Goal: Information Seeking & Learning: Learn about a topic

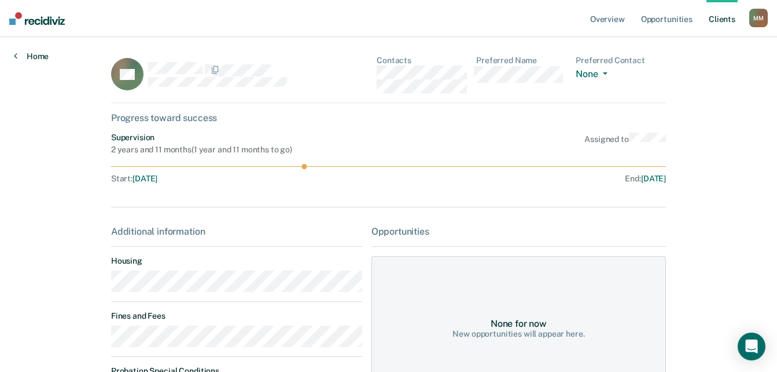
click at [31, 52] on link "Home" at bounding box center [31, 56] width 35 height 10
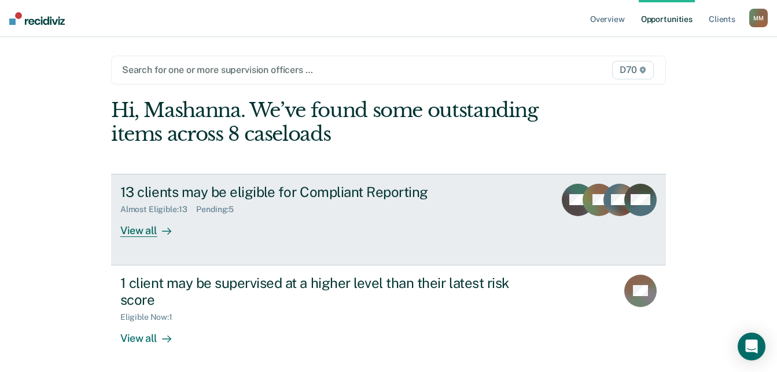
click at [152, 236] on div "View all" at bounding box center [152, 225] width 65 height 23
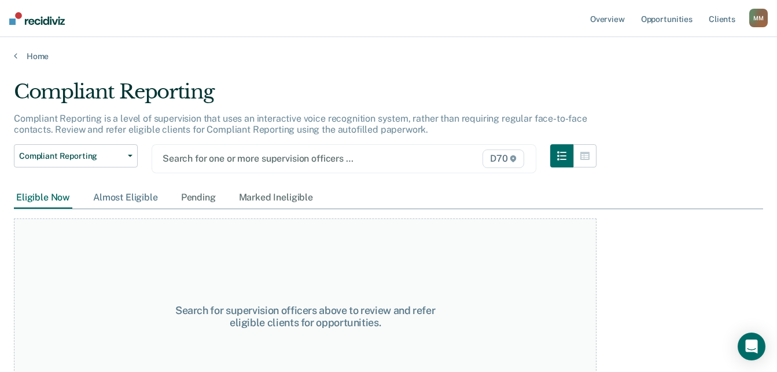
click at [134, 199] on div "Almost Eligible" at bounding box center [125, 197] width 69 height 21
click at [190, 201] on div "Pending" at bounding box center [198, 197] width 39 height 21
click at [262, 197] on div "Marked Ineligible" at bounding box center [276, 197] width 79 height 21
click at [255, 160] on div at bounding box center [289, 158] width 253 height 13
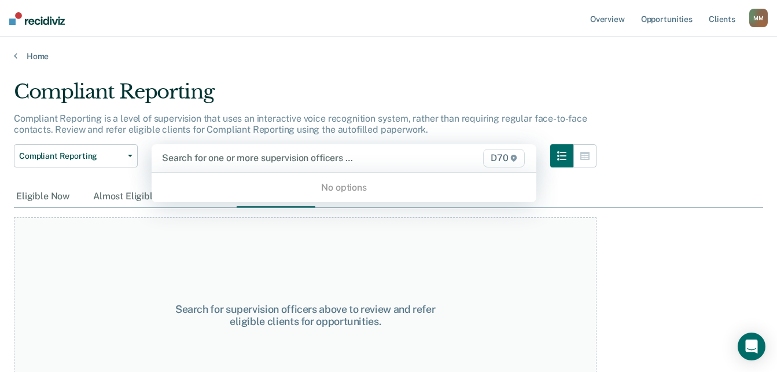
click at [450, 144] on div "Search for one or more supervision officers … D70" at bounding box center [344, 158] width 385 height 28
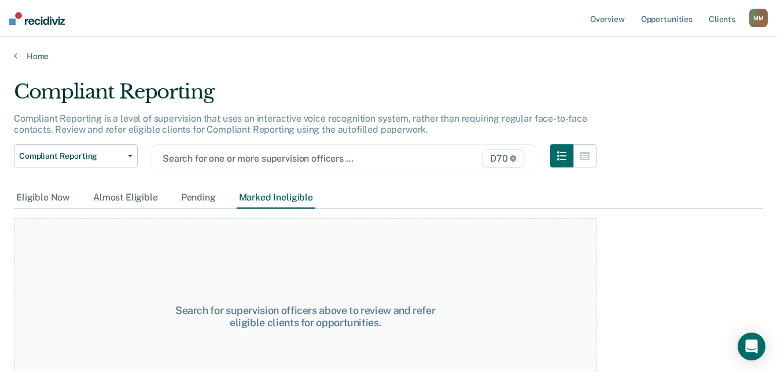
click at [505, 157] on span "D70" at bounding box center [504, 158] width 42 height 19
click at [516, 157] on span "D70" at bounding box center [504, 158] width 42 height 19
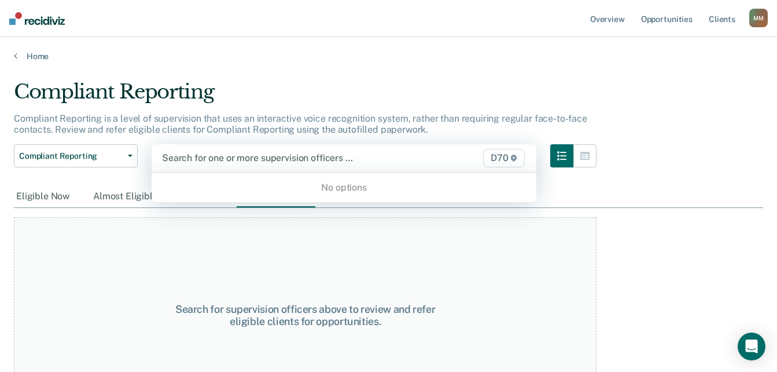
click at [225, 153] on div at bounding box center [289, 157] width 254 height 13
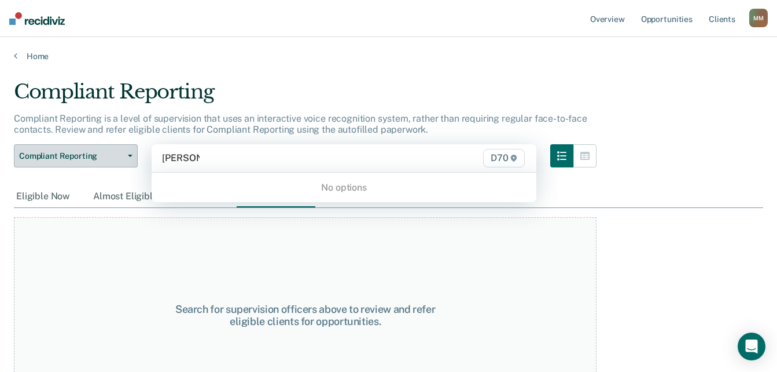
type input "[PERSON_NAME]"
click at [137, 161] on div "Compliant Reporting Compliant Reporting Supervision Level Downgrade Suspension …" at bounding box center [305, 165] width 583 height 42
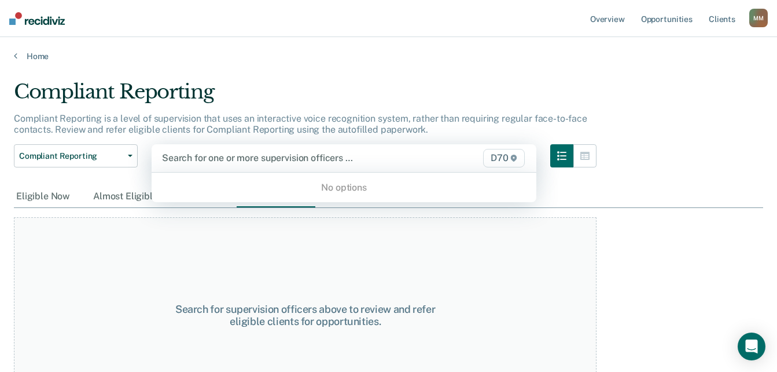
click at [228, 156] on div at bounding box center [289, 157] width 254 height 13
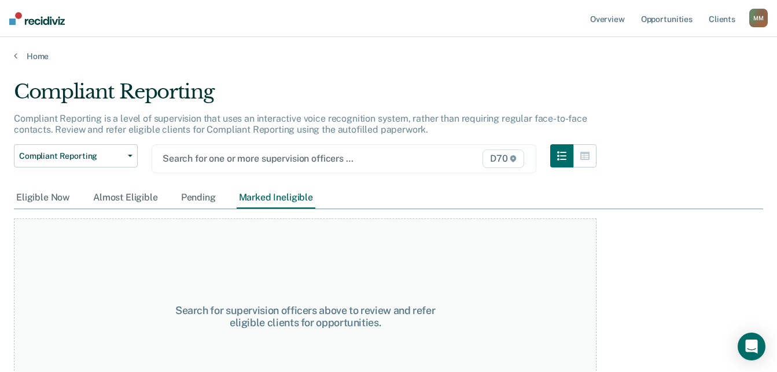
click at [321, 153] on div at bounding box center [289, 158] width 253 height 13
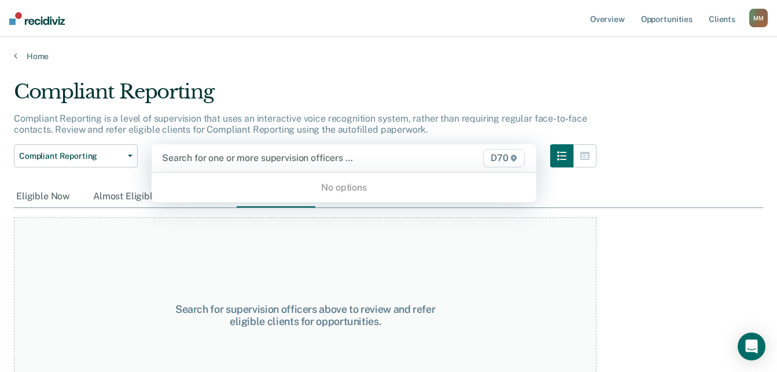
click at [321, 153] on div at bounding box center [289, 157] width 254 height 13
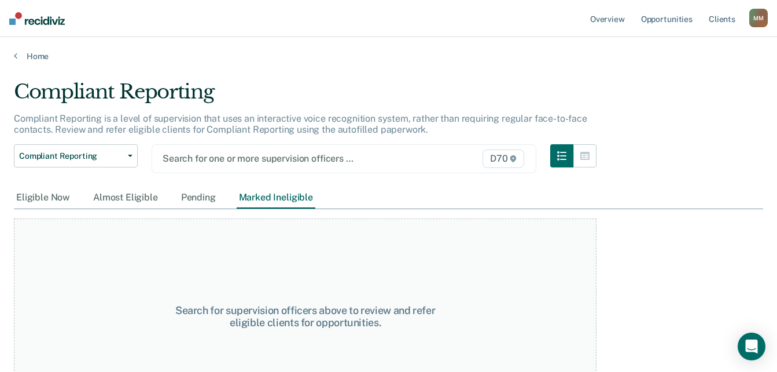
click at [321, 153] on div at bounding box center [289, 158] width 253 height 13
drag, startPoint x: 661, startPoint y: 76, endPoint x: 716, endPoint y: 27, distance: 73.4
click at [661, 75] on main "Compliant Reporting Compliant Reporting is a level of supervision that uses an …" at bounding box center [388, 214] width 777 height 307
click at [754, 19] on div "M M" at bounding box center [758, 18] width 19 height 19
click at [682, 47] on link "Profile" at bounding box center [712, 47] width 93 height 10
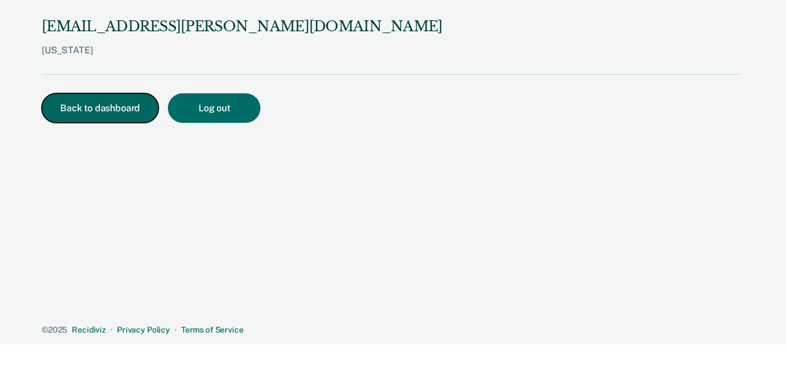
click at [64, 115] on button "Back to dashboard" at bounding box center [100, 108] width 117 height 30
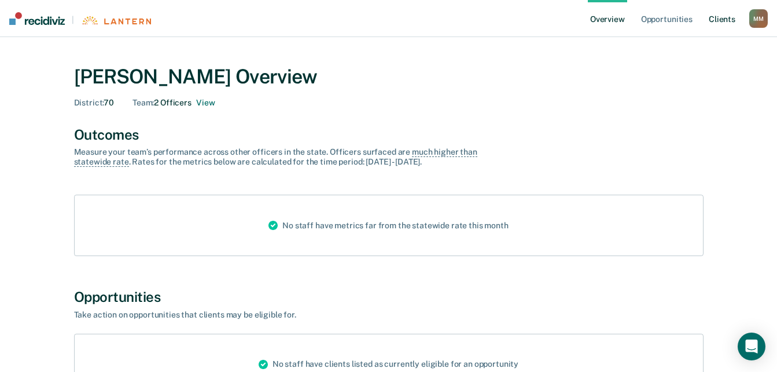
click at [712, 21] on link "Client s" at bounding box center [722, 18] width 31 height 37
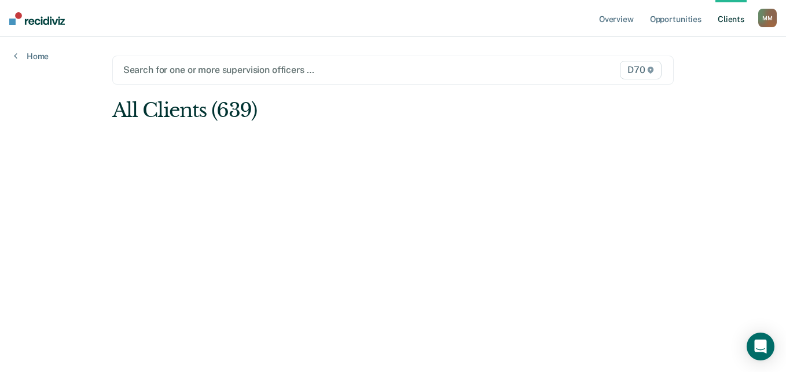
click at [167, 117] on div "All Clients (639)" at bounding box center [336, 110] width 449 height 24
click at [248, 144] on main "Search for one or more supervision officers … D70 All Clients (639)" at bounding box center [393, 190] width 590 height 307
click at [331, 90] on main "Search for one or more supervision officers … D70 All Clients (639)" at bounding box center [393, 190] width 590 height 307
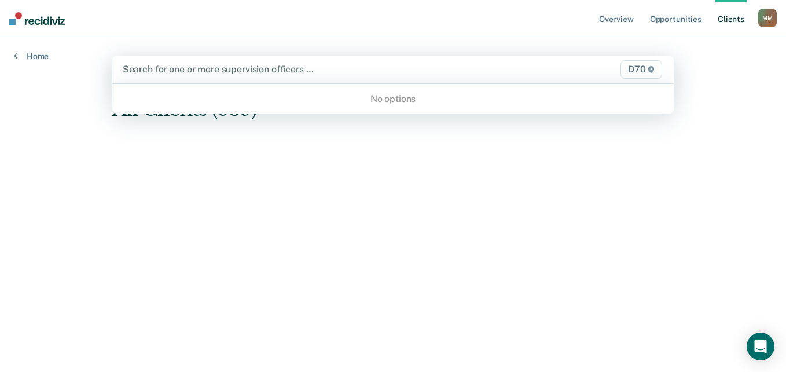
click at [334, 79] on div "Search for one or more supervision officers … D70" at bounding box center [393, 70] width 562 height 28
click at [379, 97] on div "No options" at bounding box center [393, 99] width 562 height 20
click at [395, 76] on div at bounding box center [312, 69] width 378 height 13
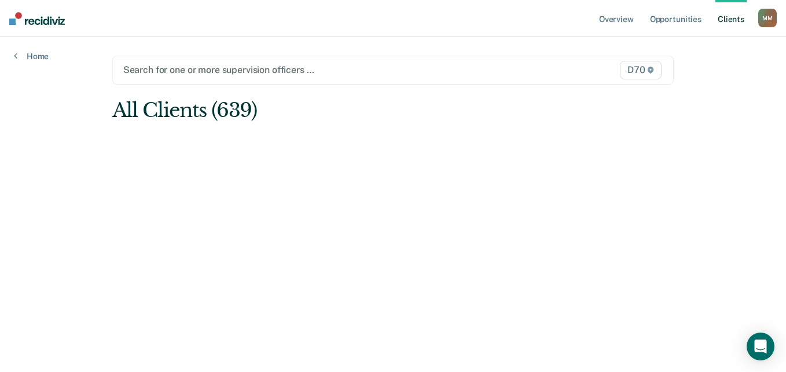
click at [657, 67] on span "D70" at bounding box center [641, 70] width 42 height 19
click at [650, 68] on icon at bounding box center [651, 70] width 6 height 7
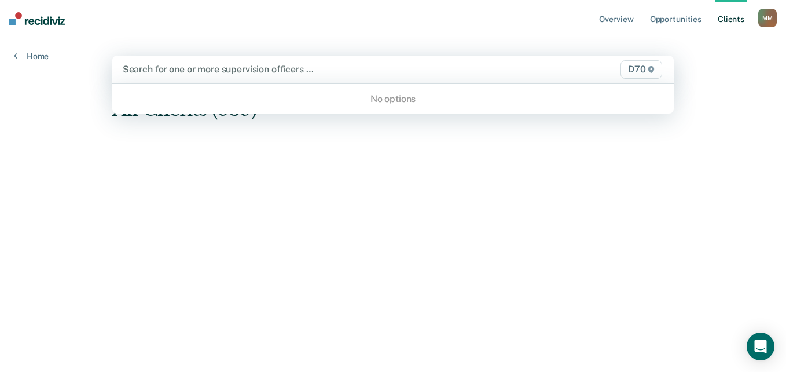
click at [650, 68] on icon at bounding box center [651, 69] width 6 height 7
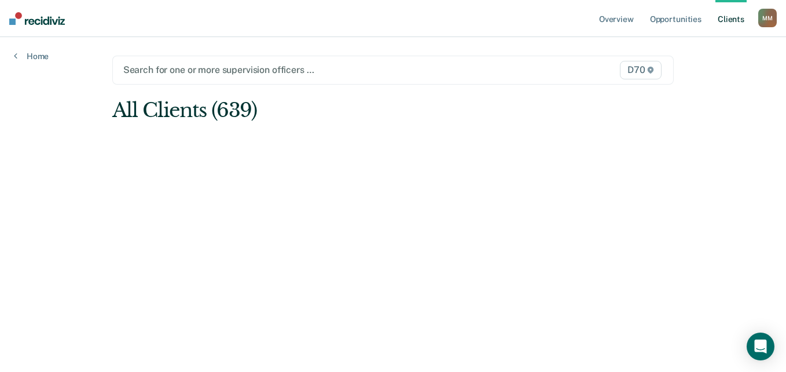
click at [650, 68] on icon at bounding box center [651, 70] width 6 height 7
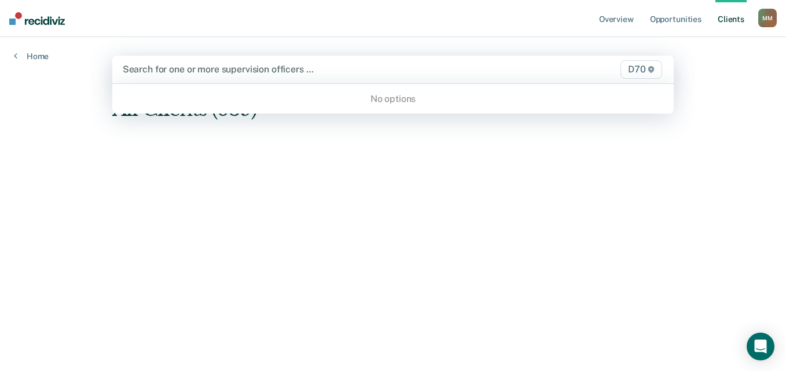
click at [395, 101] on div "No options" at bounding box center [393, 99] width 562 height 20
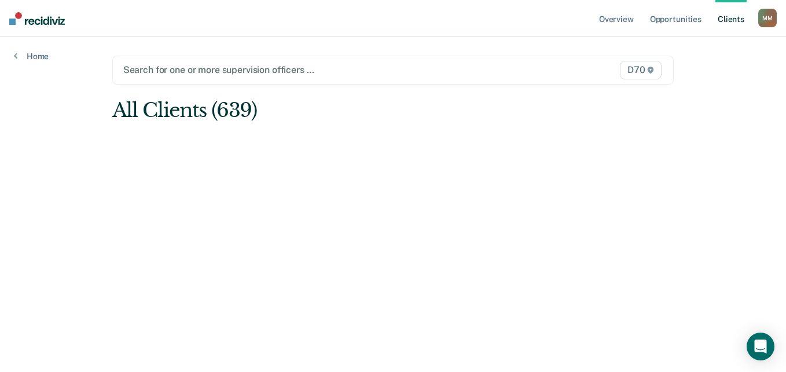
click at [290, 72] on div at bounding box center [311, 69] width 377 height 13
click at [733, 20] on link "Client s" at bounding box center [730, 18] width 31 height 37
click at [763, 18] on div "M M" at bounding box center [767, 18] width 19 height 19
click at [695, 46] on link "Profile" at bounding box center [720, 47] width 93 height 10
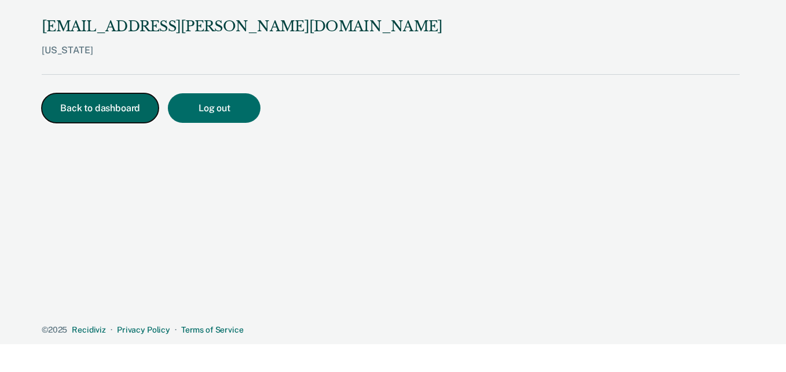
click at [78, 98] on button "Back to dashboard" at bounding box center [100, 108] width 117 height 30
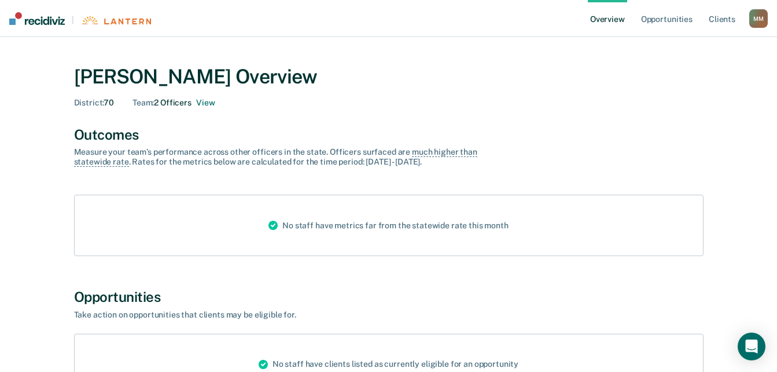
click at [51, 38] on main "[PERSON_NAME] Overview District : 70 Team : 2 Officers View Outcomes Measure yo…" at bounding box center [388, 250] width 777 height 427
click at [47, 24] on img at bounding box center [37, 18] width 56 height 13
click at [57, 22] on img at bounding box center [37, 18] width 56 height 13
click at [119, 22] on img at bounding box center [116, 20] width 70 height 9
click at [54, 22] on img at bounding box center [37, 18] width 56 height 13
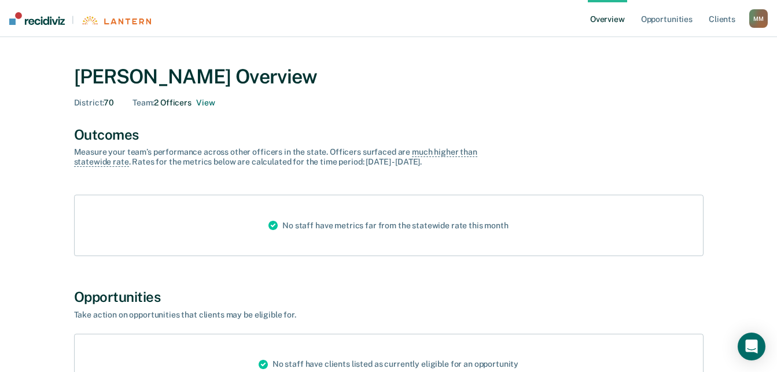
click at [130, 27] on nav "| Overview Opportunities Client s [PERSON_NAME] M M Profile How it works Log Out" at bounding box center [388, 18] width 777 height 37
click at [120, 9] on nav "| Overview Opportunities Client s [PERSON_NAME] M M Profile How it works Log Out" at bounding box center [388, 18] width 777 height 37
click at [486, 64] on div "[PERSON_NAME] Overview District : 70 Team : 2 Officers View" at bounding box center [389, 84] width 630 height 66
click at [592, 23] on link "Overview" at bounding box center [607, 18] width 39 height 37
click at [677, 13] on link "Opportunities" at bounding box center [667, 18] width 56 height 37
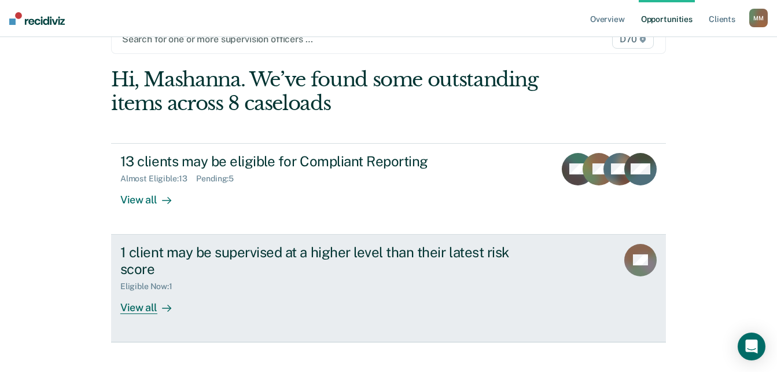
scroll to position [47, 0]
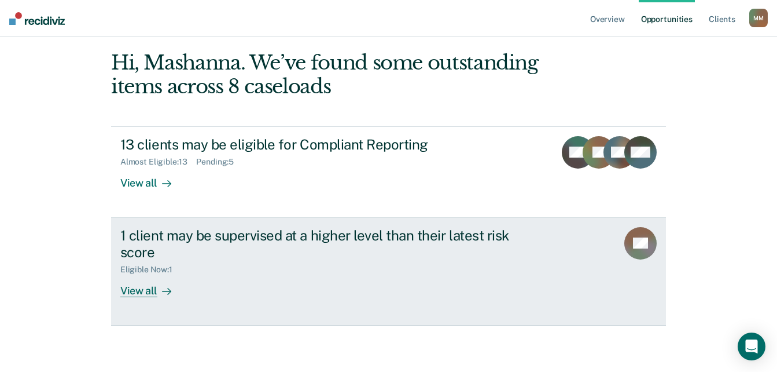
click at [123, 286] on div "View all" at bounding box center [152, 285] width 65 height 23
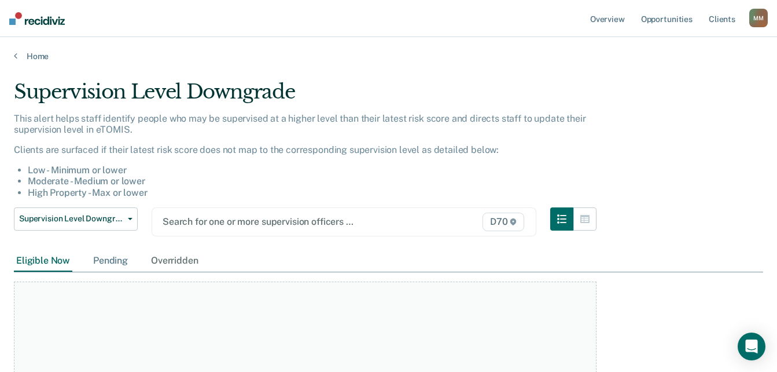
click at [124, 265] on div "Pending" at bounding box center [110, 260] width 39 height 21
click at [216, 262] on div "Eligible Now Pending Overridden" at bounding box center [388, 261] width 749 height 22
click at [185, 260] on div "Overridden" at bounding box center [175, 260] width 52 height 21
drag, startPoint x: 220, startPoint y: 223, endPoint x: 299, endPoint y: 186, distance: 87.5
click at [222, 223] on div at bounding box center [289, 221] width 253 height 13
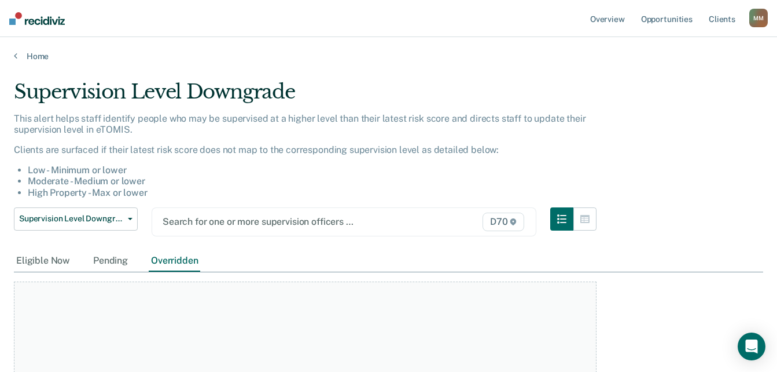
click at [510, 226] on span "D70" at bounding box center [504, 221] width 42 height 19
click at [510, 224] on span "D70" at bounding box center [504, 221] width 42 height 19
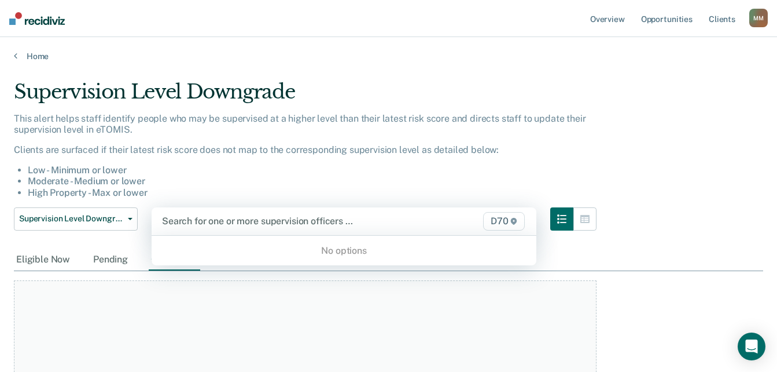
click at [510, 224] on span "D70" at bounding box center [504, 221] width 42 height 19
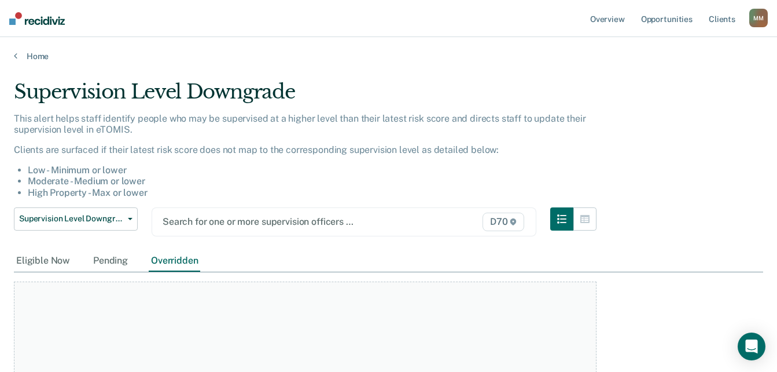
click at [510, 224] on span "D70" at bounding box center [504, 221] width 42 height 19
click at [584, 224] on button "button" at bounding box center [585, 218] width 23 height 23
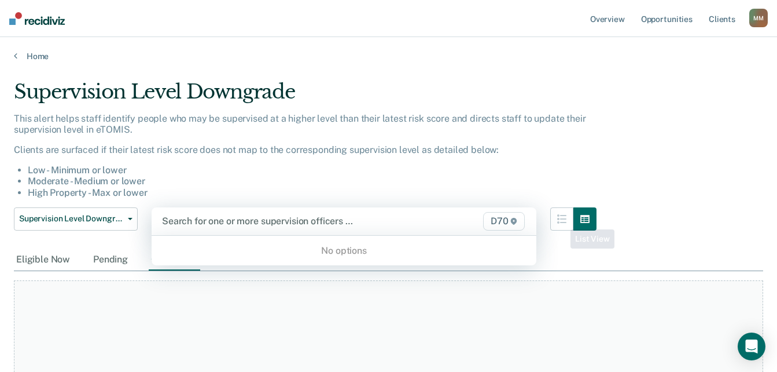
click at [281, 224] on div at bounding box center [289, 220] width 254 height 13
click at [281, 246] on div "No options" at bounding box center [344, 250] width 385 height 20
click at [286, 247] on div "No options" at bounding box center [344, 250] width 385 height 20
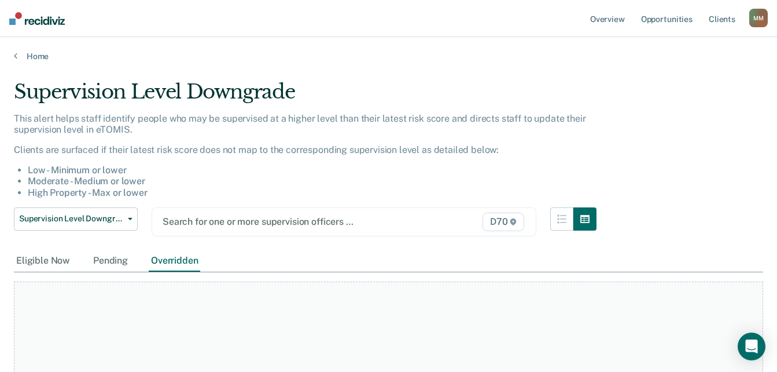
click at [466, 78] on main "Supervision Level Downgrade This alert helps staff identify people who may be s…" at bounding box center [388, 224] width 777 height 326
